Goal: Task Accomplishment & Management: Manage account settings

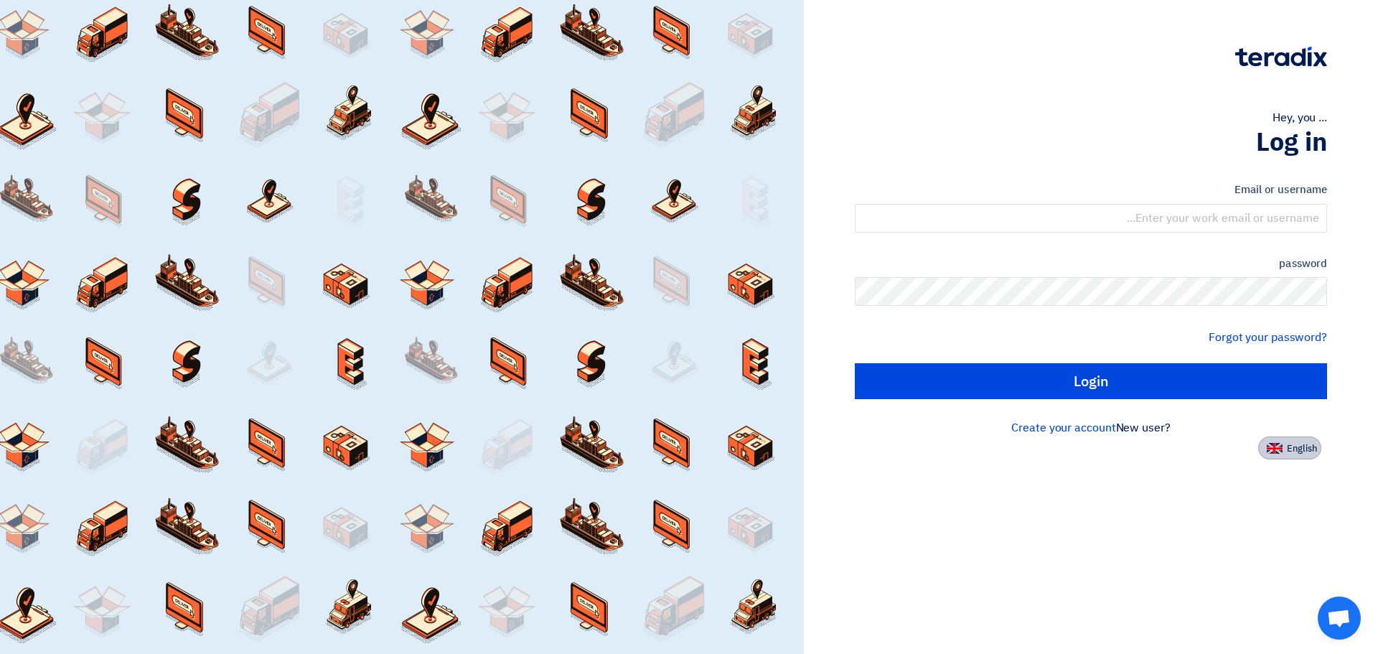
click at [1281, 457] on button "English" at bounding box center [1289, 447] width 63 height 23
type input "Sign in"
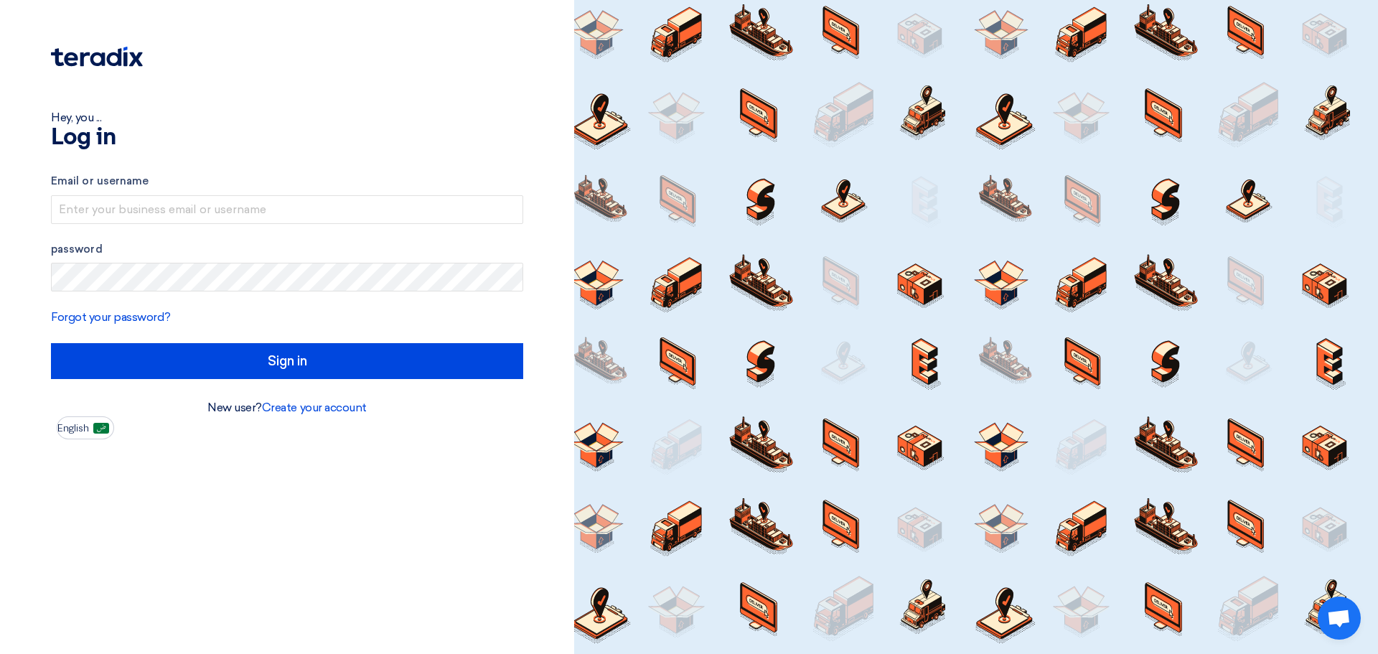
drag, startPoint x: 270, startPoint y: 245, endPoint x: 271, endPoint y: 226, distance: 19.4
click at [268, 243] on label "password" at bounding box center [287, 249] width 472 height 17
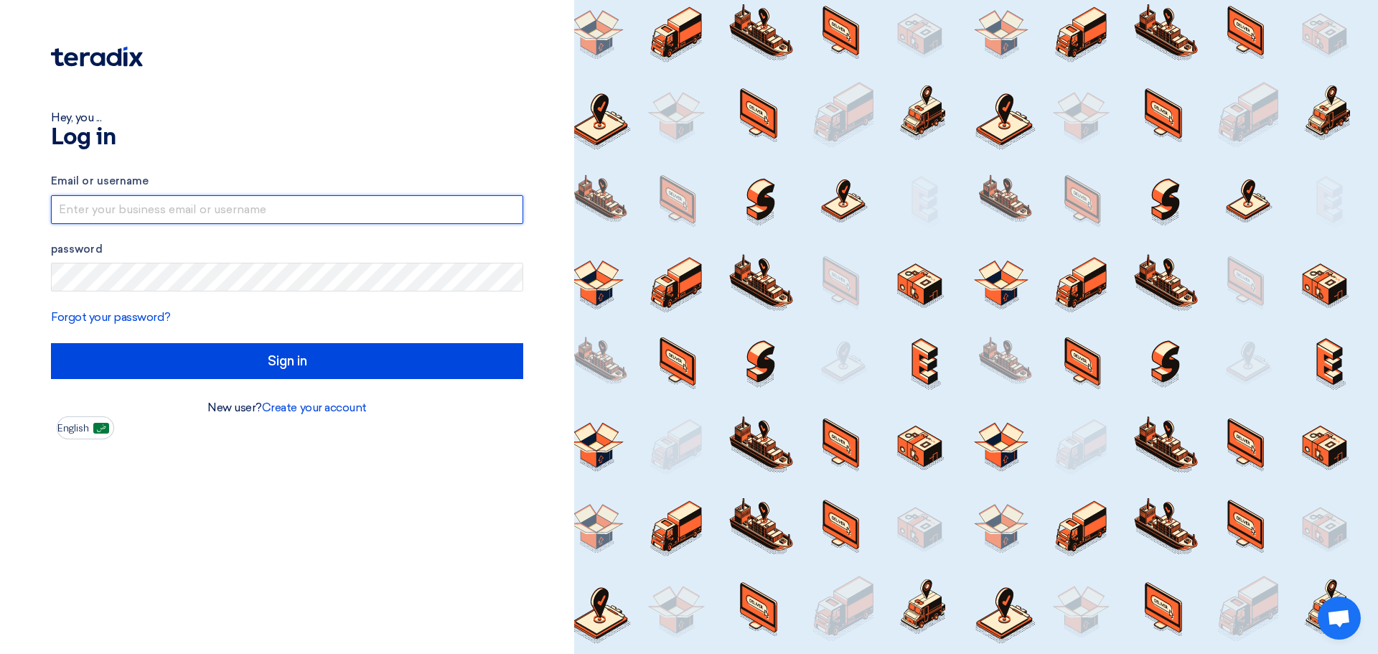
click at [280, 210] on input "text" at bounding box center [287, 209] width 472 height 29
type input "[EMAIL_ADDRESS][DOMAIN_NAME]"
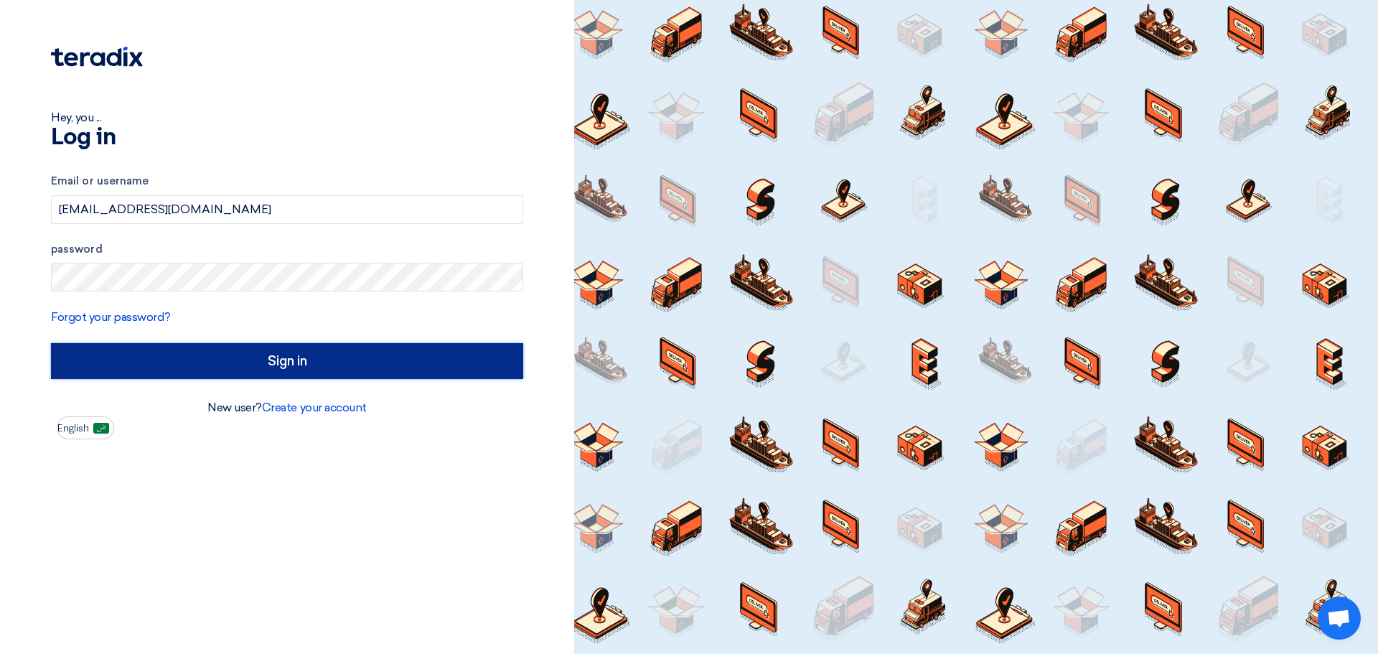
click at [298, 355] on input "Sign in" at bounding box center [287, 361] width 472 height 36
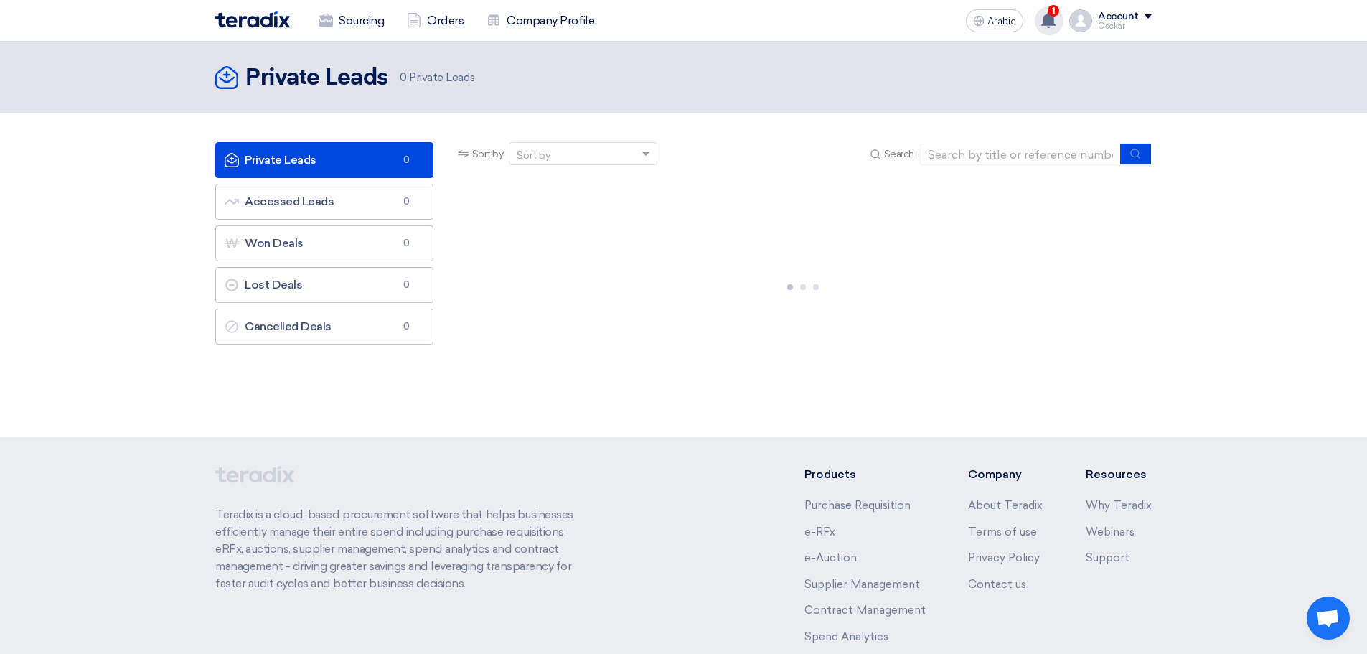
click at [1056, 32] on div "1 You received a new message from Arabian Centers Co. regarding their HVAC HEAT…" at bounding box center [1049, 20] width 29 height 29
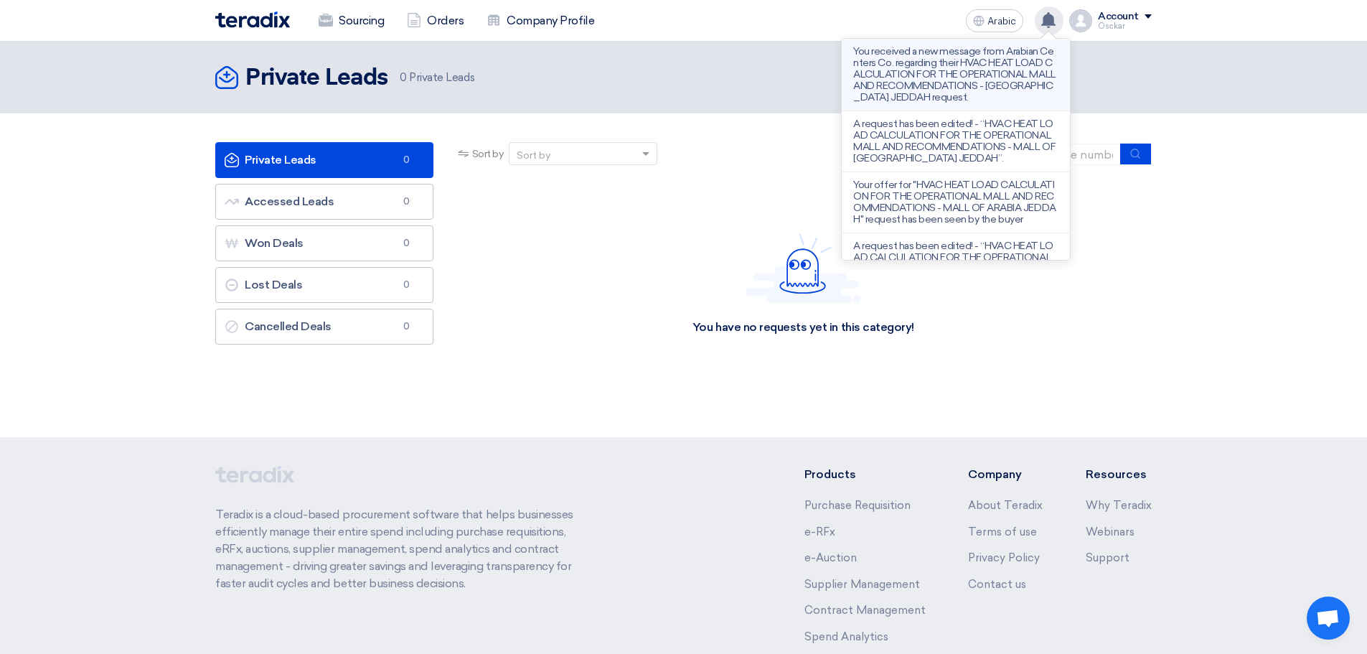
click at [919, 83] on font "You received a new message from Arabian Centers Co. regarding their HVAC HEAT L…" at bounding box center [954, 74] width 202 height 58
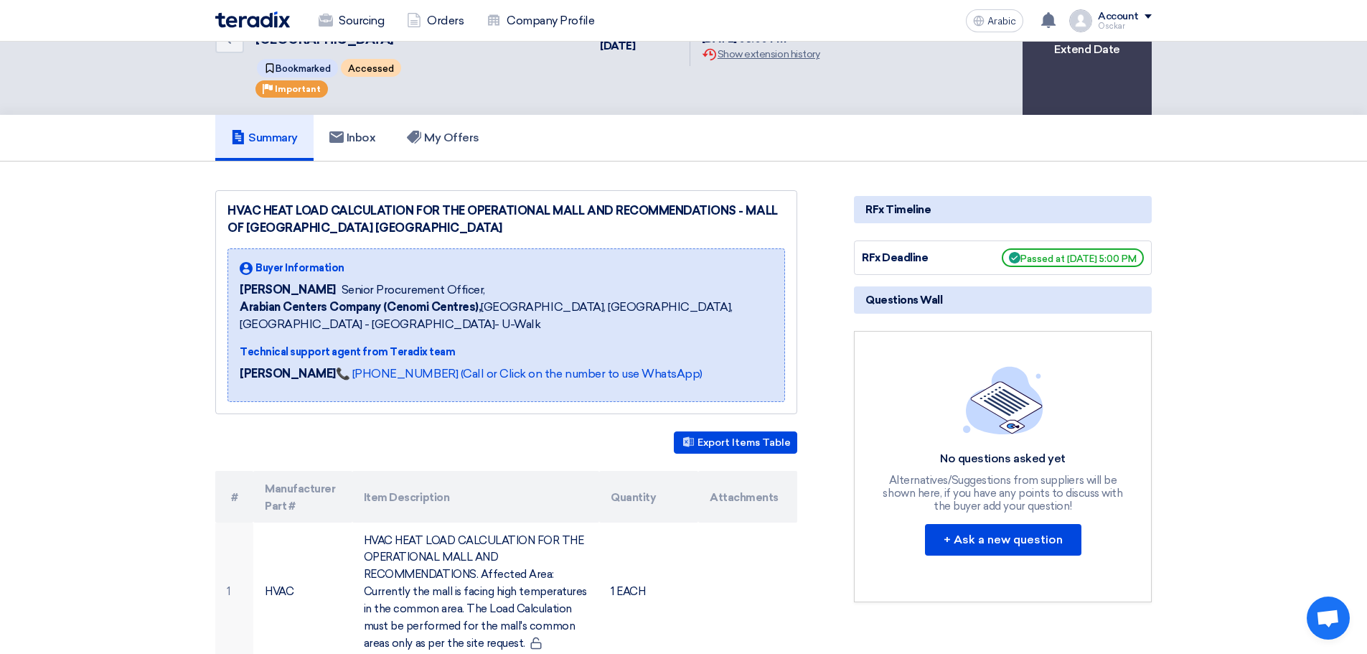
scroll to position [72, 0]
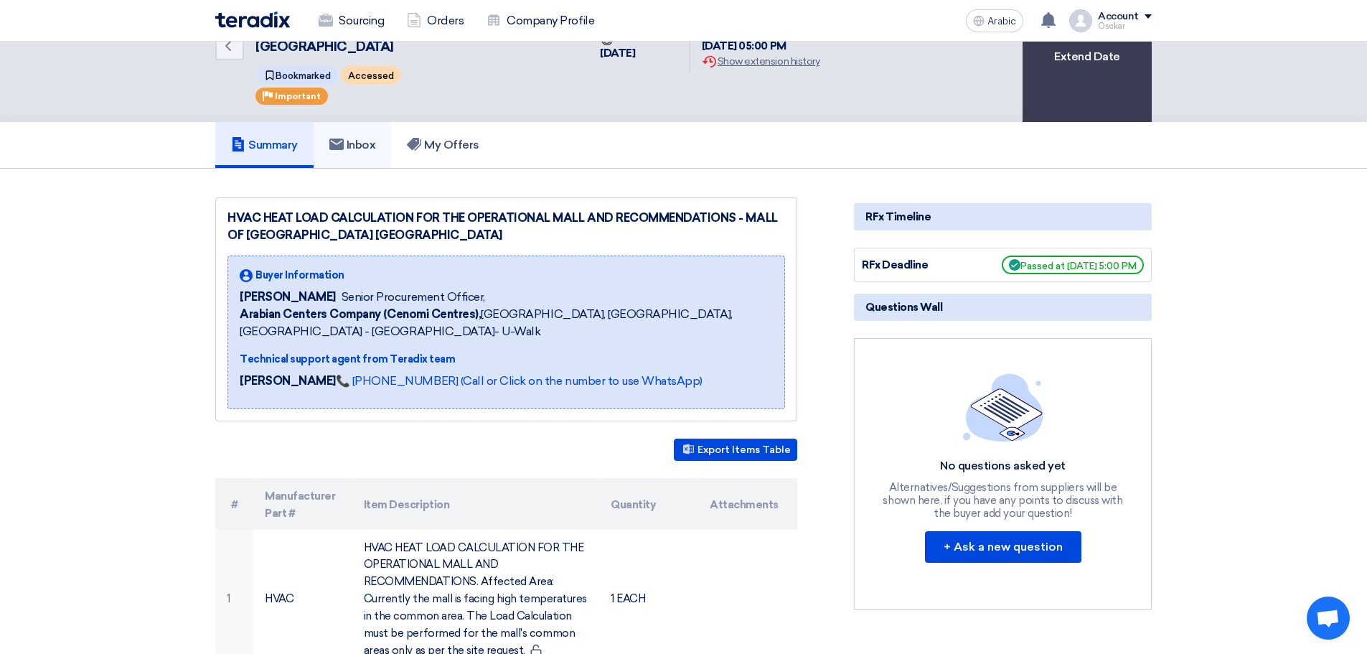
click at [350, 140] on link "Inbox" at bounding box center [353, 145] width 78 height 46
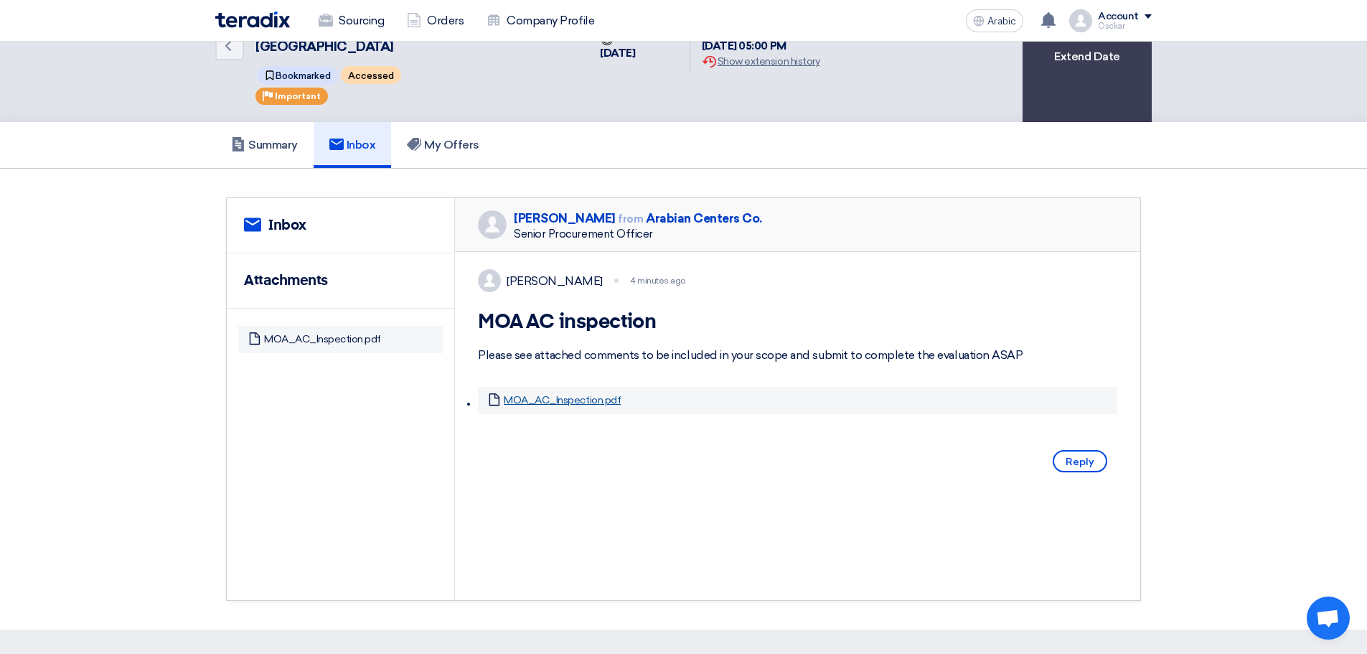
click at [570, 405] on font "MOA_AC_Inspection.pdf" at bounding box center [562, 400] width 117 height 12
click at [1221, 360] on section "service Inbox Attachments Attachment MOA_AC_Inspection.pdf [PERSON_NAME] from A…" at bounding box center [683, 399] width 1367 height 461
